Goal: Navigation & Orientation: Find specific page/section

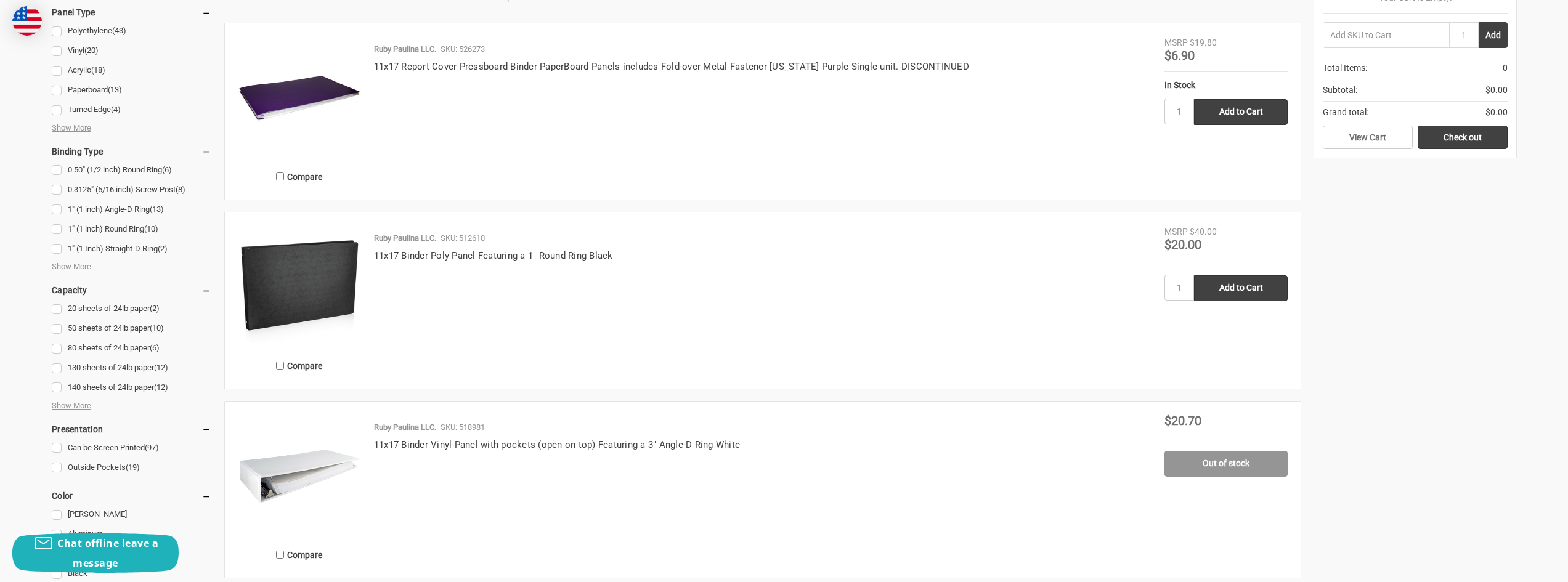
scroll to position [740, 0]
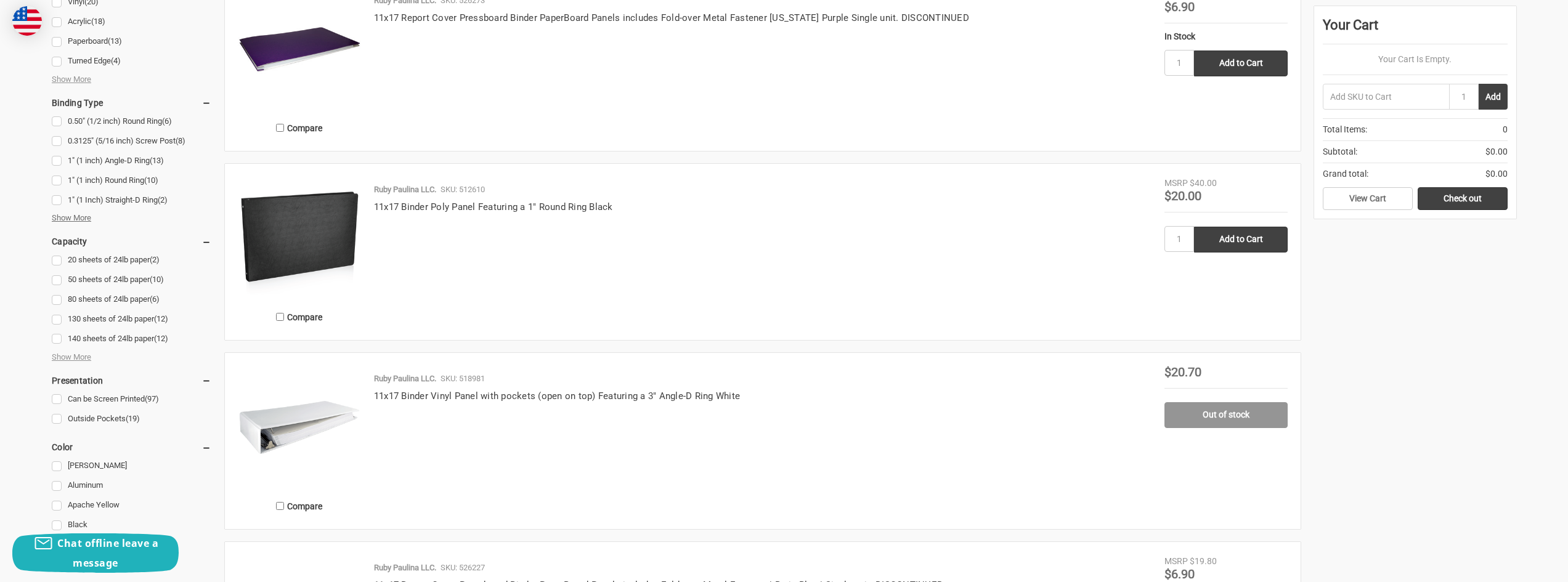
click at [77, 224] on span "Show More" at bounding box center [71, 218] width 39 height 12
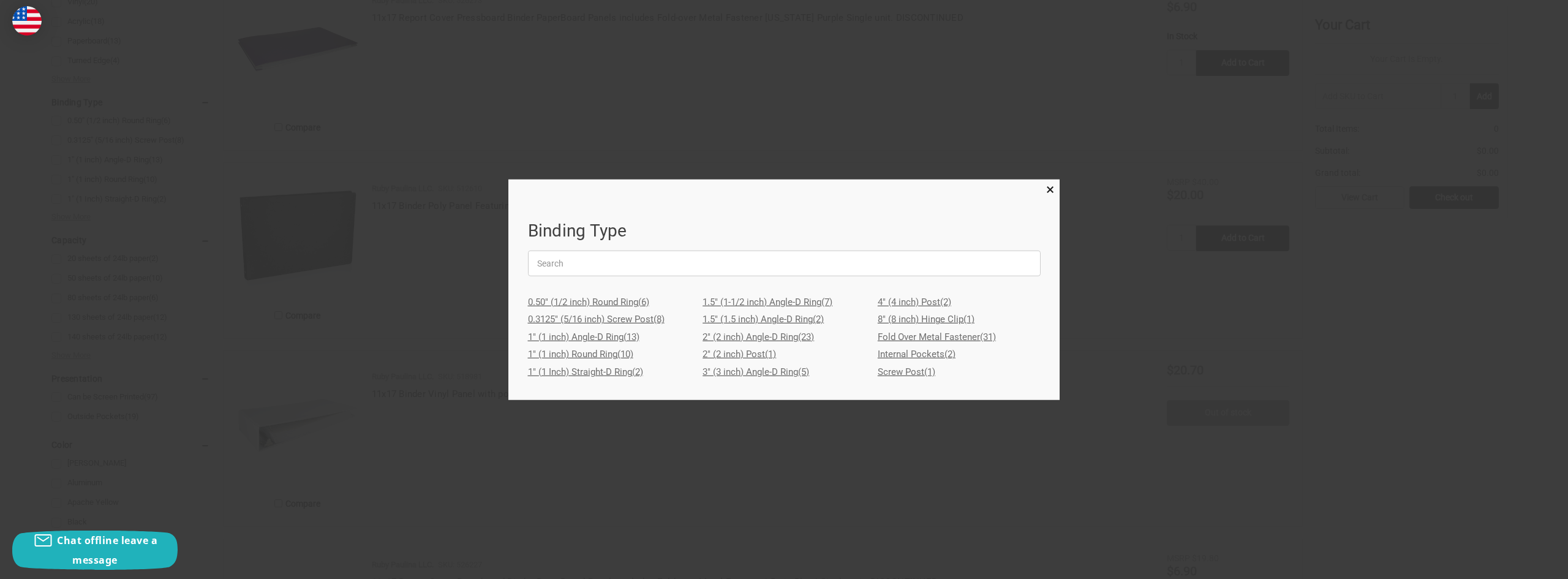
click at [896, 303] on link "4" (4 inch) Post (2)" at bounding box center [959, 303] width 163 height 18
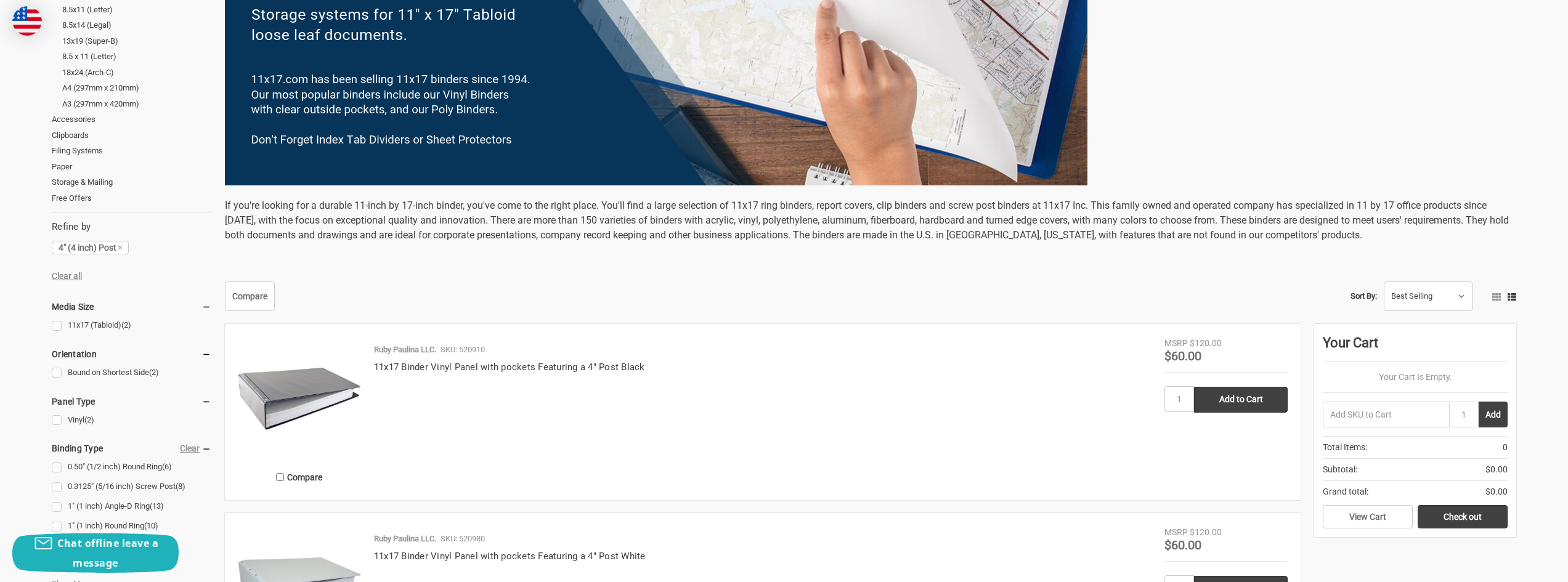
scroll to position [369, 0]
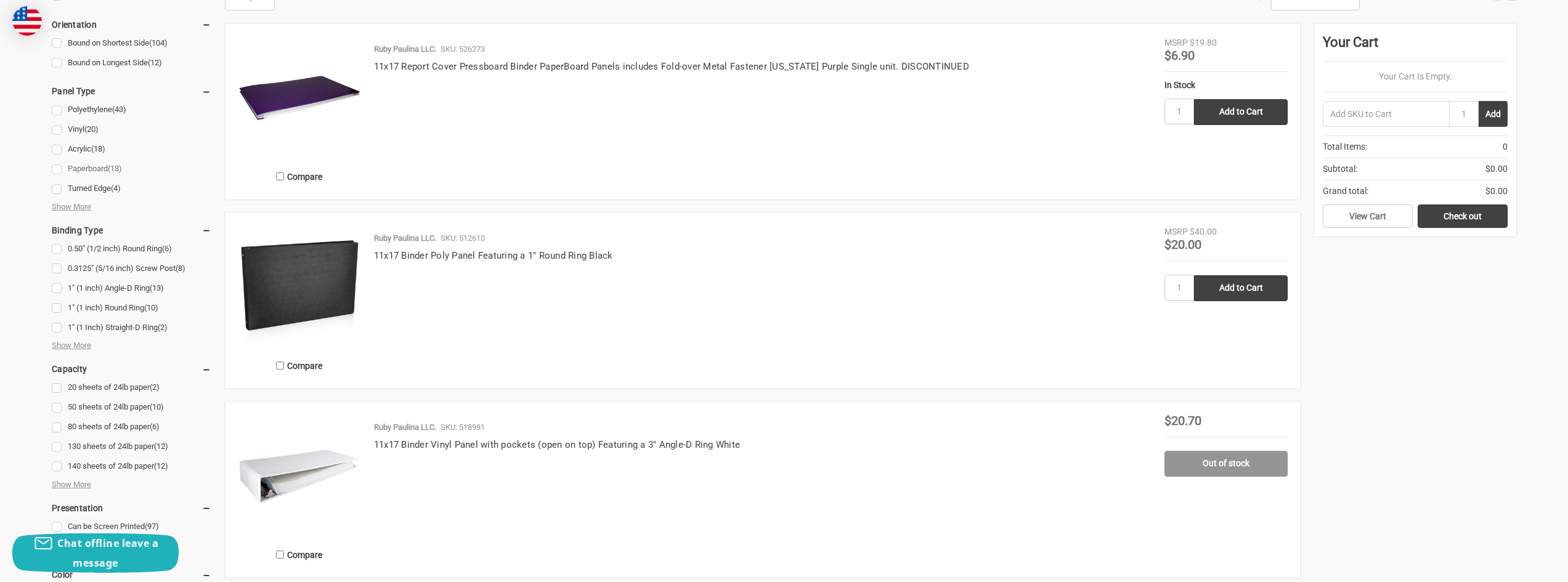
scroll to position [616, 0]
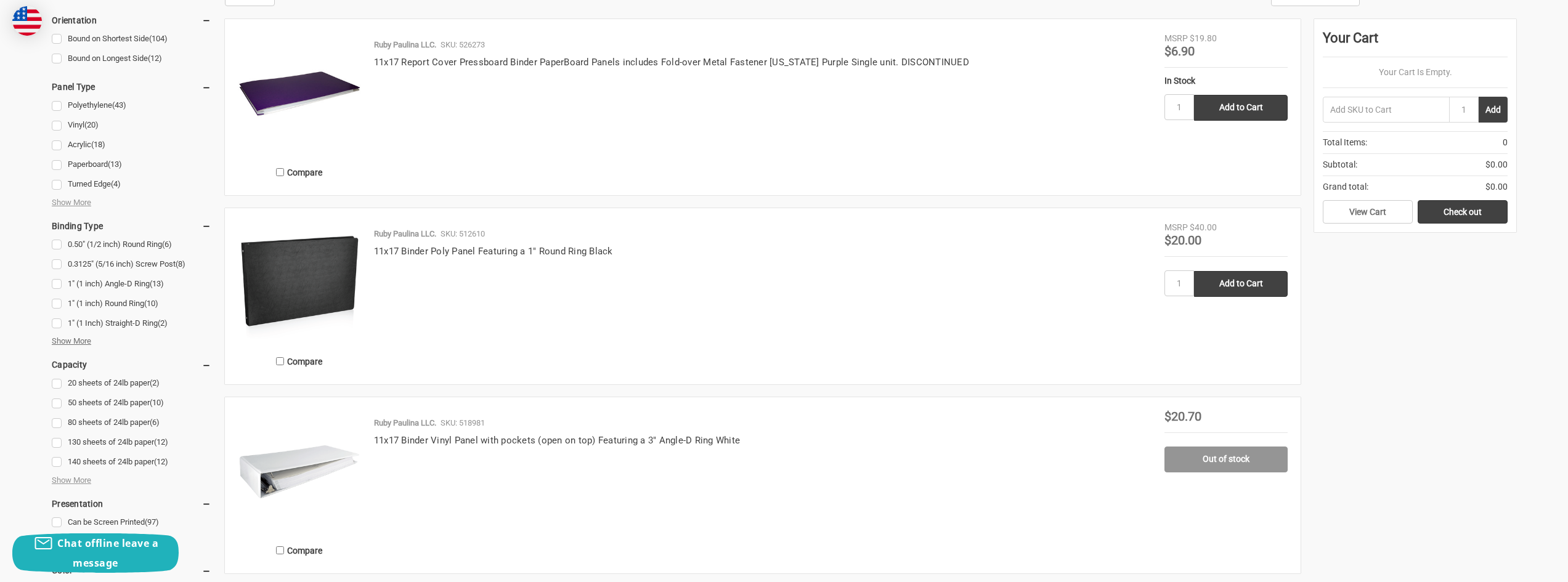
click at [83, 348] on span "Show More" at bounding box center [71, 341] width 39 height 12
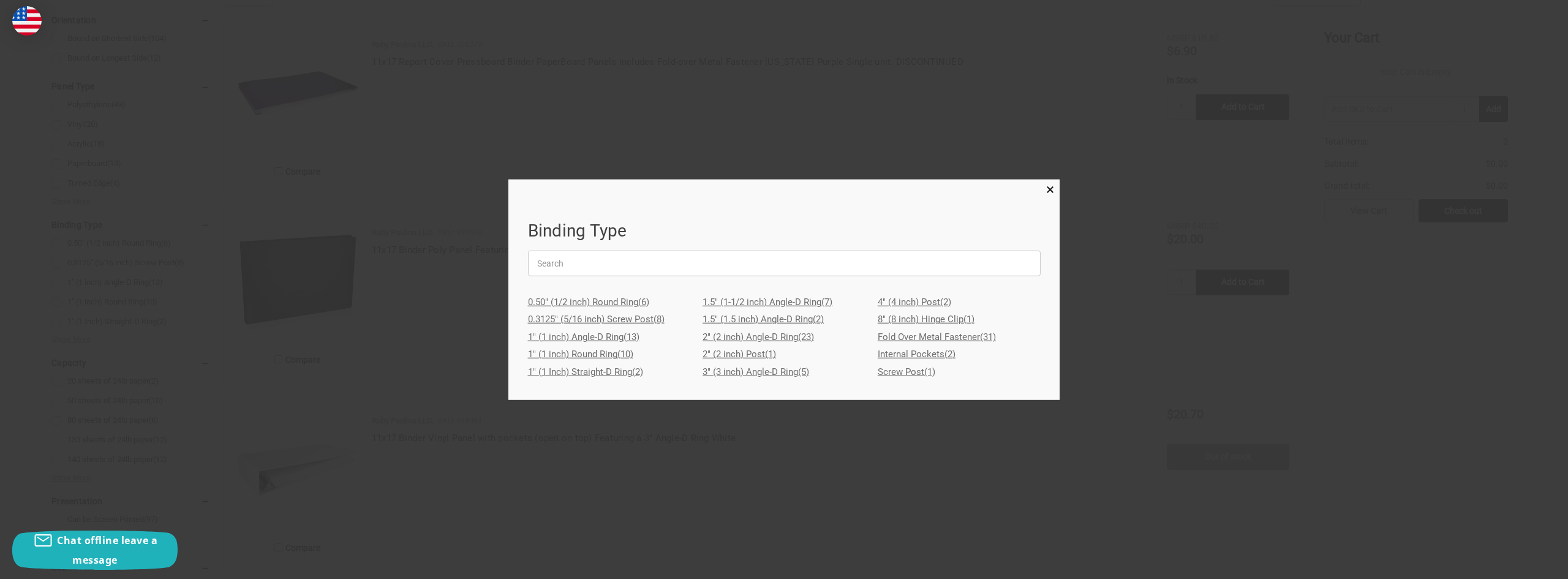
click at [753, 374] on link "3" (3 inch) Angle-D Ring (5)" at bounding box center [784, 373] width 163 height 18
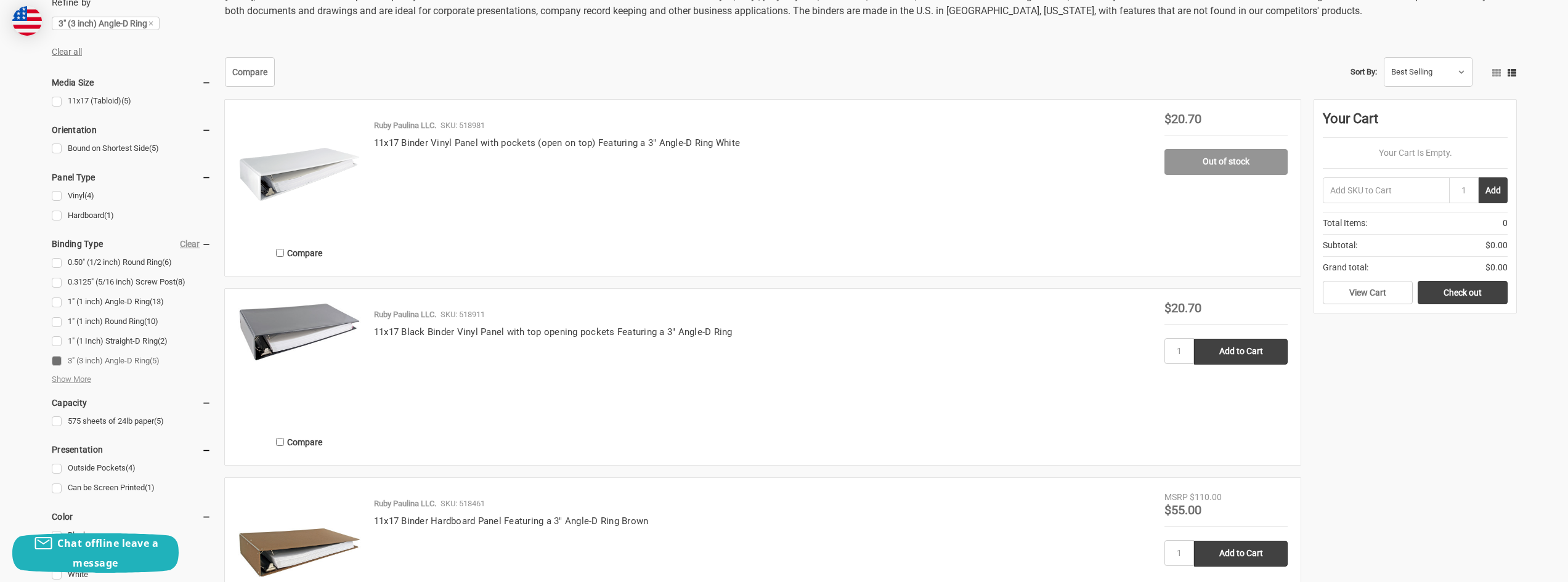
scroll to position [493, 0]
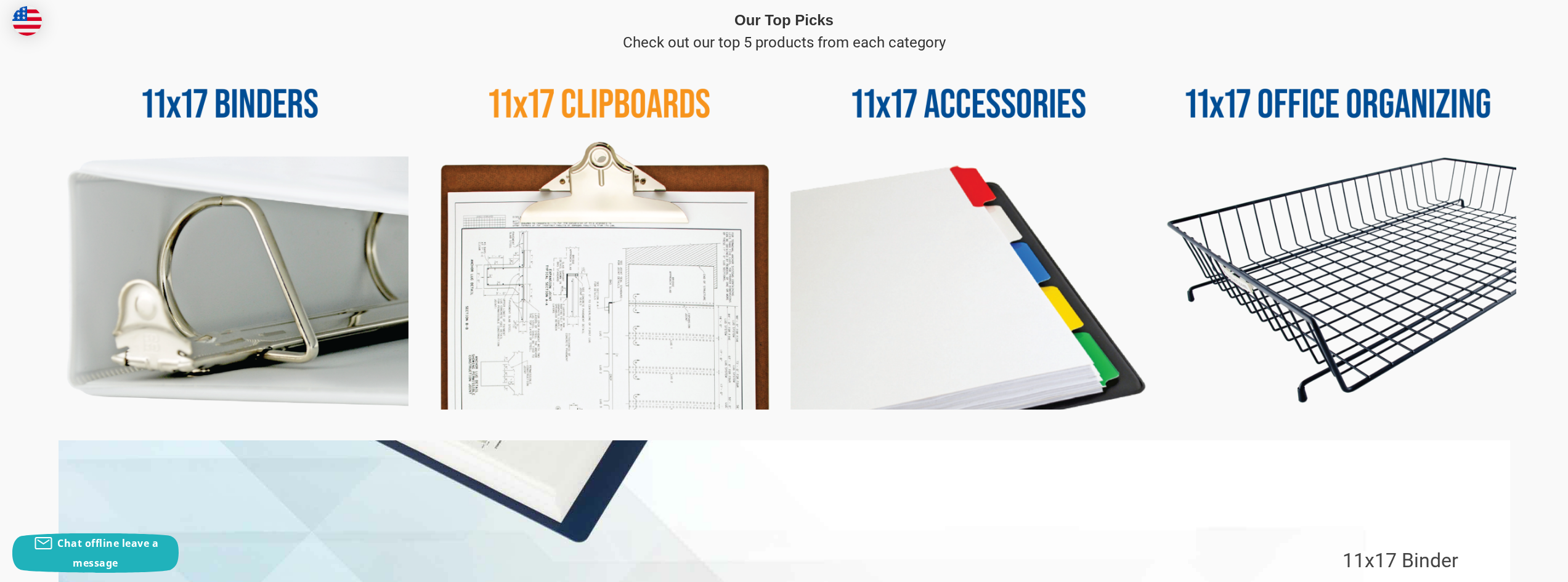
scroll to position [616, 0]
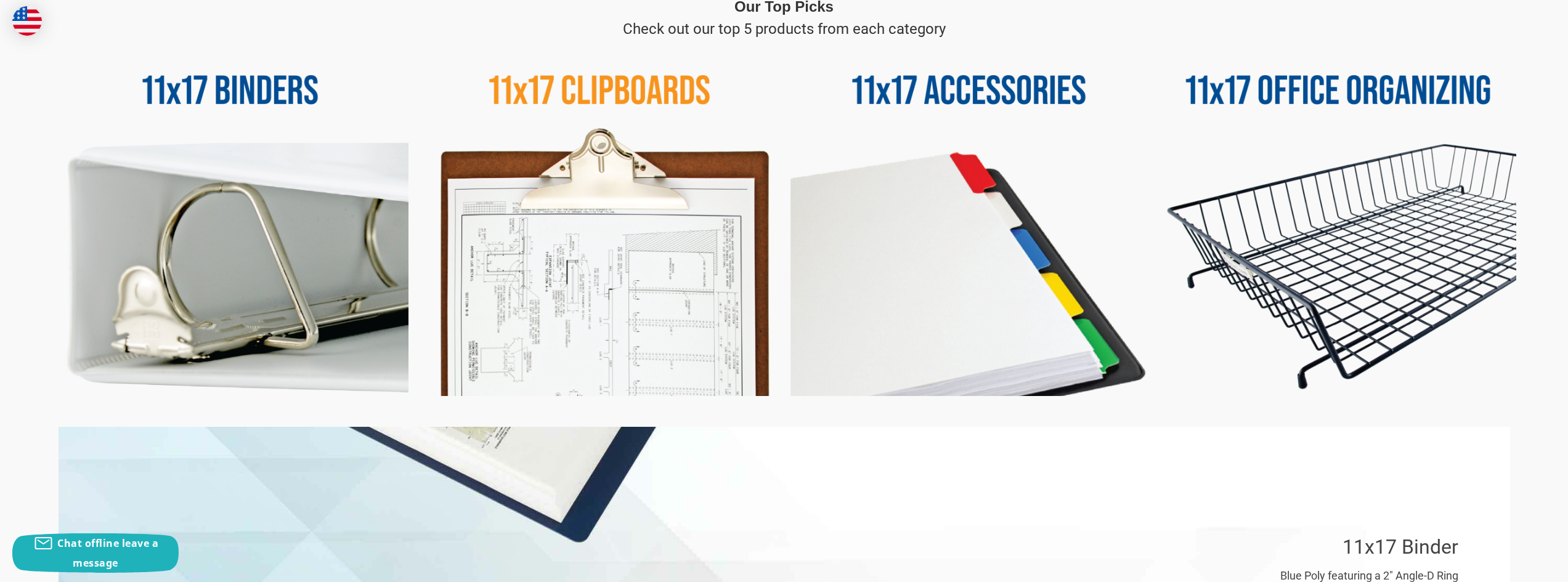
click at [211, 221] on img at bounding box center [230, 218] width 356 height 357
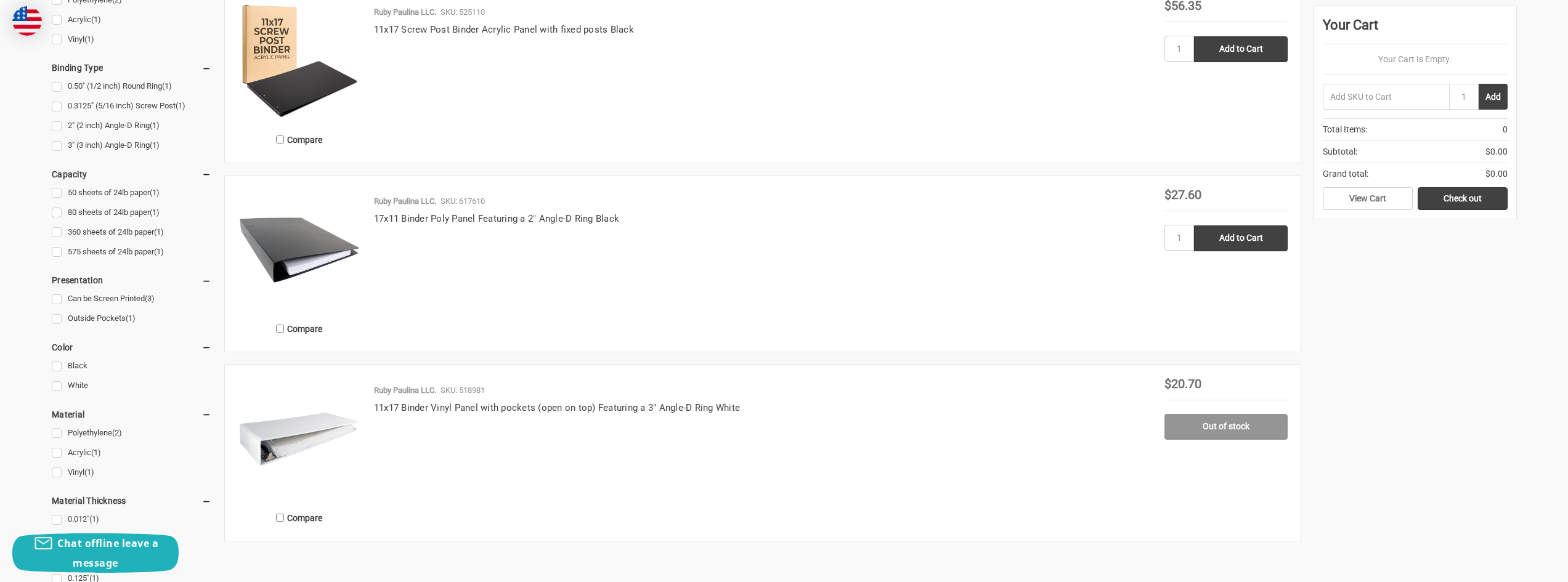
scroll to position [555, 0]
